Goal: Task Accomplishment & Management: Manage account settings

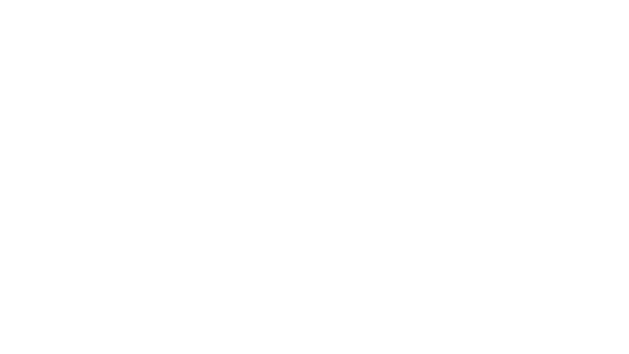
select select "**"
